Goal: Find specific page/section: Find specific page/section

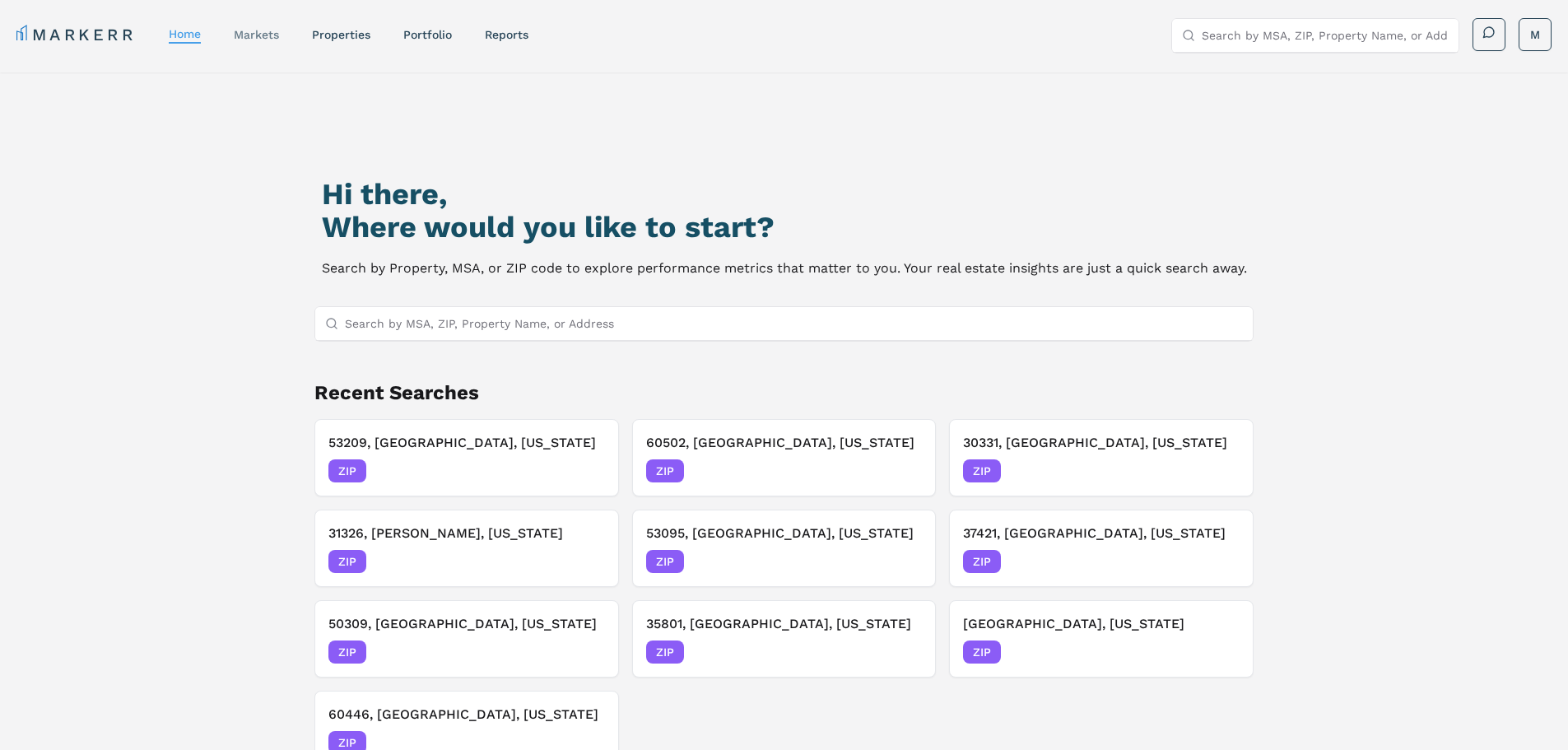
click at [264, 35] on link "markets" at bounding box center [256, 35] width 45 height 13
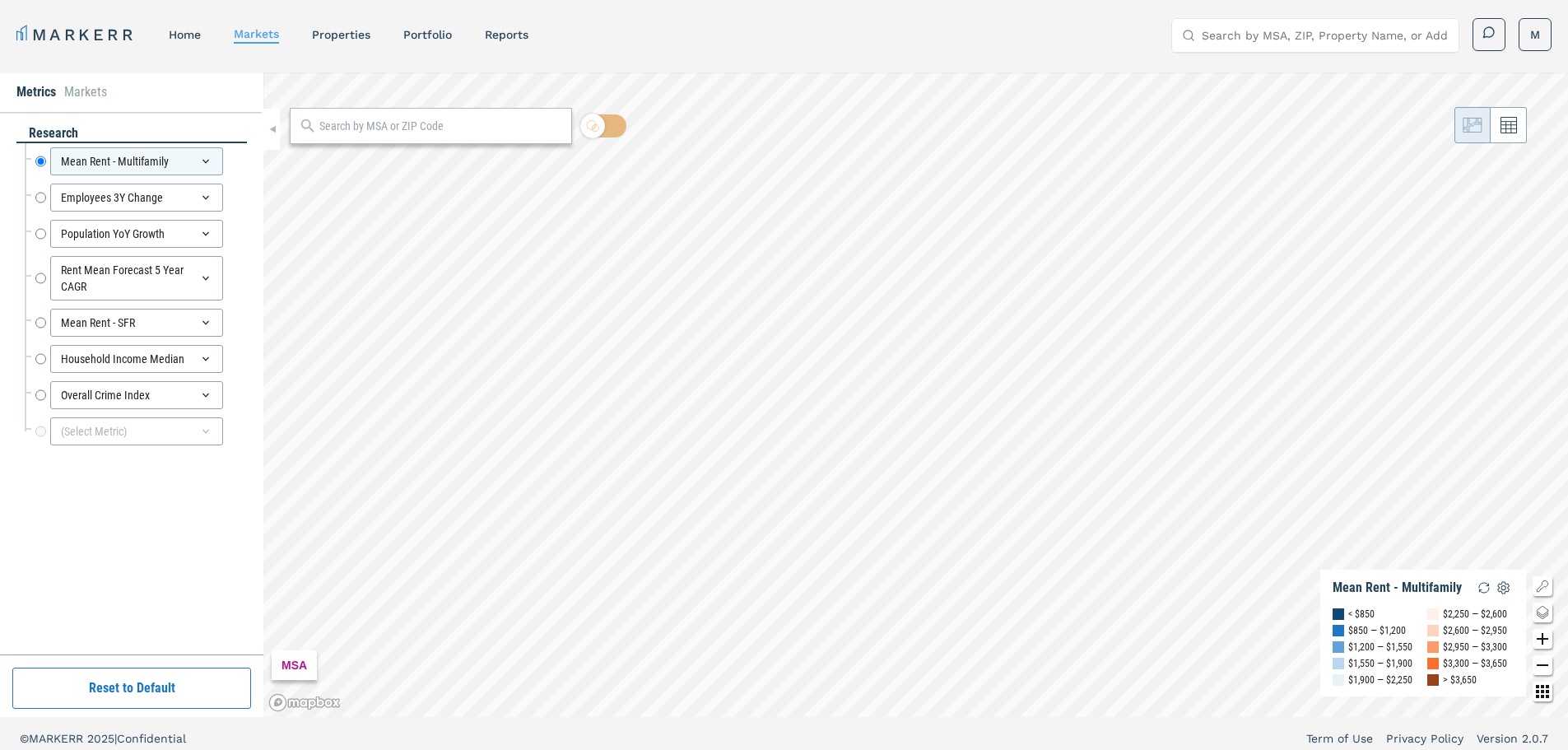
click at [334, 126] on input "text" at bounding box center [441, 126] width 244 height 17
paste input "30122"
type input "30122"
click at [489, 156] on span "30122, [GEOGRAPHIC_DATA], [US_STATE] ZIP" at bounding box center [430, 162] width 282 height 26
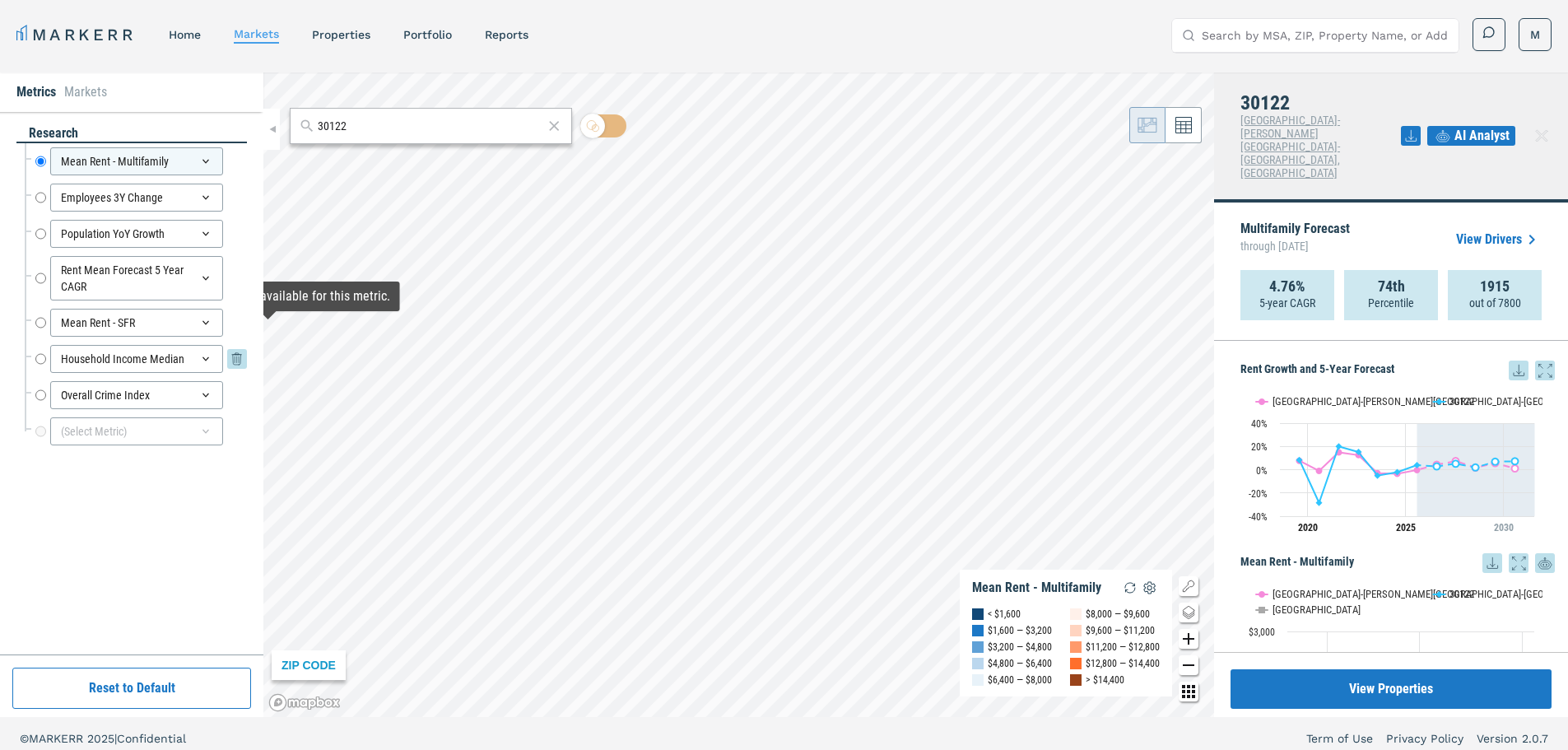
click at [43, 357] on input "Household Income Median" at bounding box center [41, 359] width 11 height 28
radio input "false"
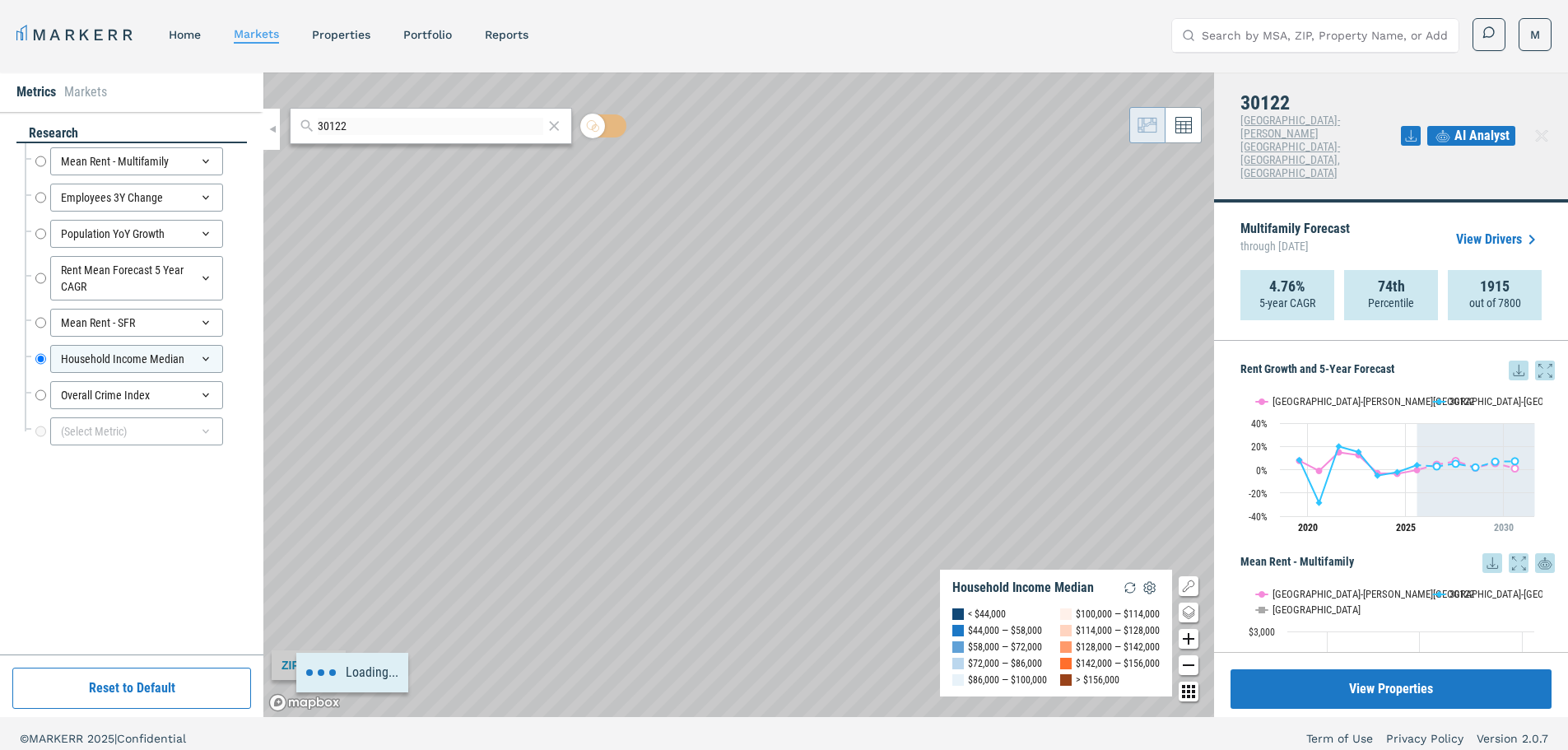
click at [943, 435] on div "Loading..." at bounding box center [739, 394] width 951 height 644
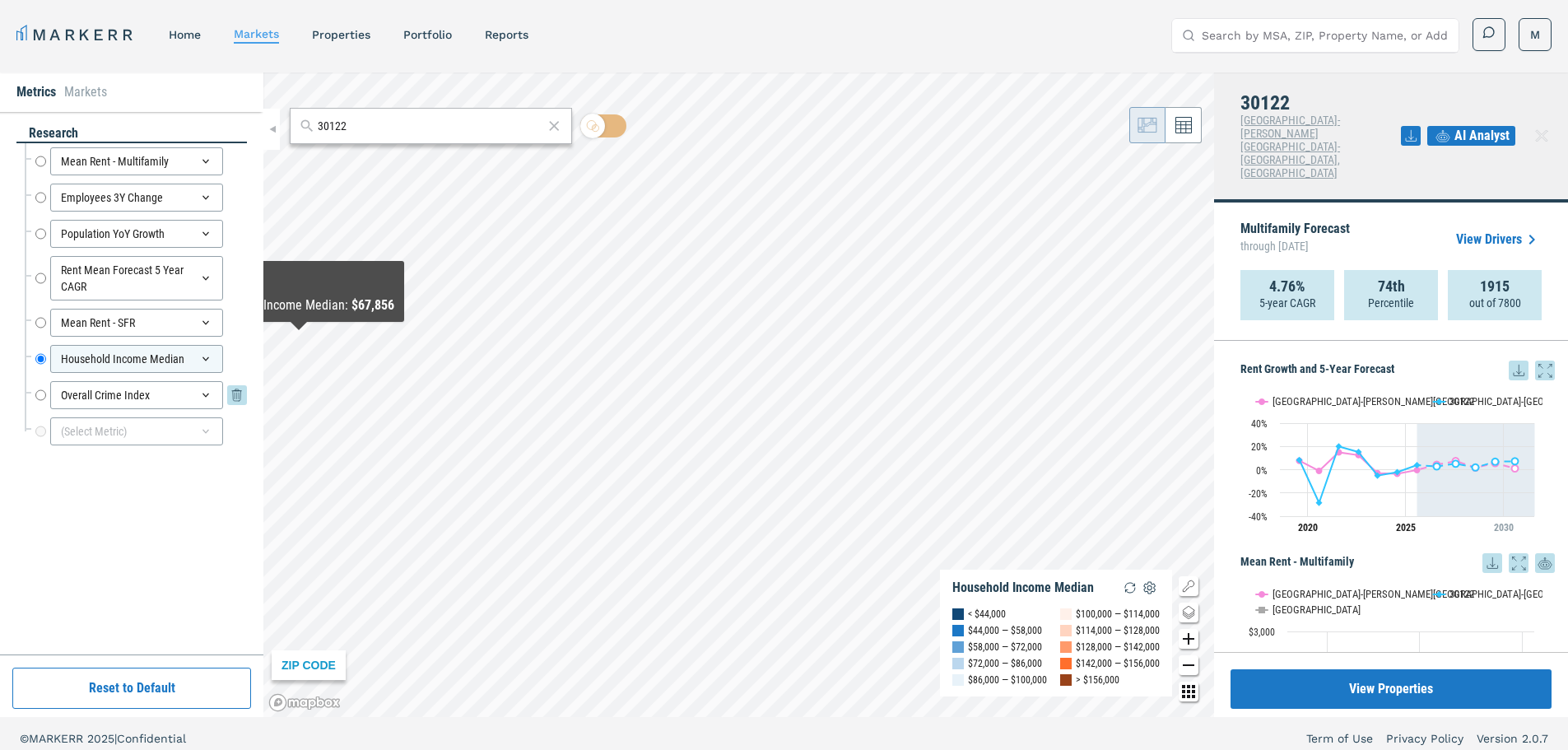
click at [42, 395] on input "Overall Crime Index" at bounding box center [41, 395] width 11 height 28
radio input "false"
radio input "true"
